Goal: Task Accomplishment & Management: Manage account settings

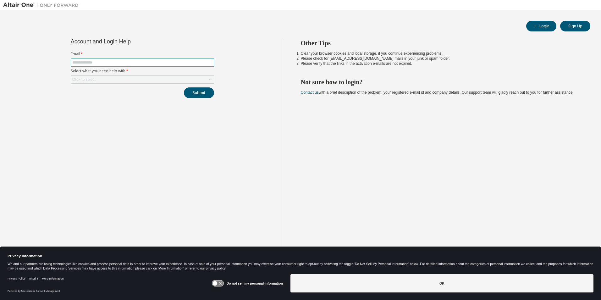
click at [162, 59] on span at bounding box center [142, 63] width 143 height 8
click at [161, 61] on input "text" at bounding box center [142, 62] width 140 height 5
type input "**********"
click at [156, 81] on div "Click to select" at bounding box center [142, 80] width 143 height 8
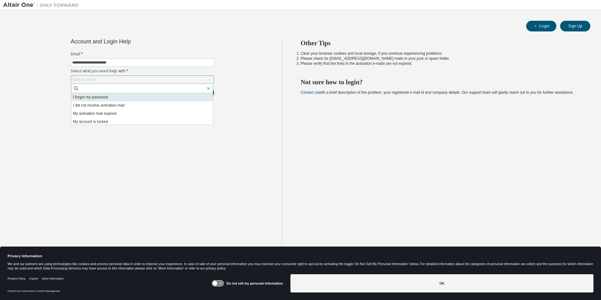
click at [149, 96] on li "I forgot my password" at bounding box center [142, 97] width 142 height 8
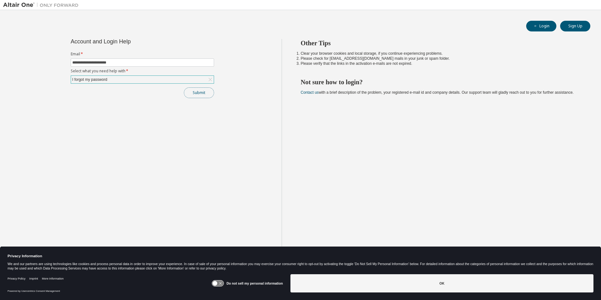
click at [205, 92] on button "Submit" at bounding box center [199, 92] width 30 height 11
click at [201, 91] on button "Submit" at bounding box center [199, 92] width 30 height 11
click at [198, 89] on button "Submit" at bounding box center [199, 92] width 30 height 11
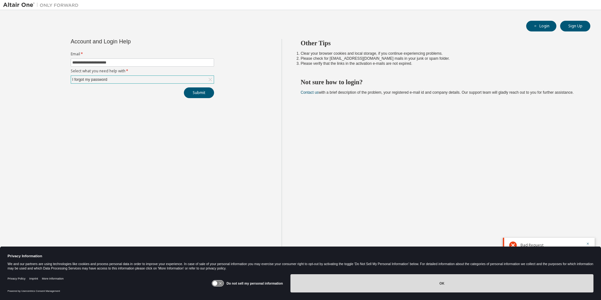
click at [330, 290] on button "OK" at bounding box center [442, 283] width 303 height 18
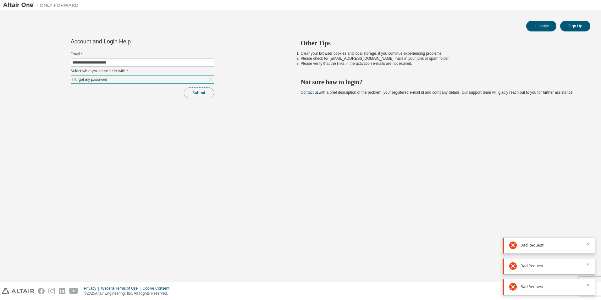
click at [205, 95] on button "Submit" at bounding box center [199, 92] width 30 height 11
click at [208, 94] on button "Submit" at bounding box center [199, 92] width 30 height 11
click at [208, 92] on button "Submit" at bounding box center [199, 92] width 30 height 11
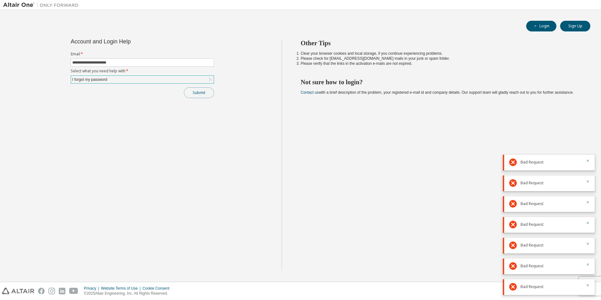
click at [204, 92] on button "Submit" at bounding box center [199, 92] width 30 height 11
click at [205, 91] on button "Submit" at bounding box center [199, 92] width 30 height 11
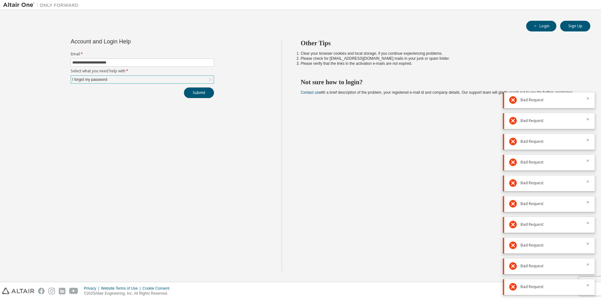
click at [205, 91] on button "Submit" at bounding box center [199, 92] width 30 height 11
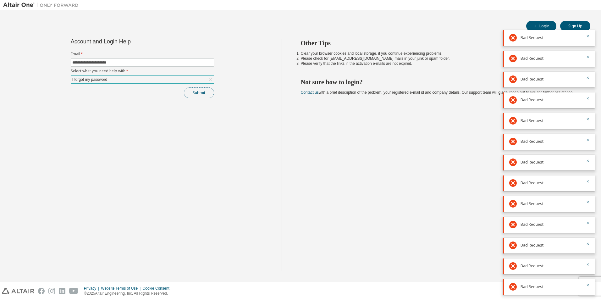
click at [205, 91] on button "Submit" at bounding box center [199, 92] width 30 height 11
click at [203, 94] on button "Submit" at bounding box center [199, 92] width 30 height 11
click at [354, 110] on div "Other Tips Clear your browser cookies and local storage, if you continue experi…" at bounding box center [440, 155] width 317 height 232
